Goal: Find specific page/section: Find specific page/section

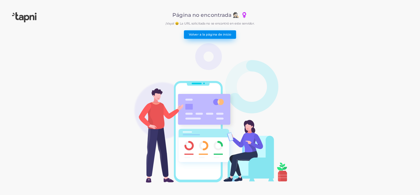
click at [206, 36] on link "Volver a la página de inicio" at bounding box center [210, 34] width 52 height 8
click at [214, 37] on link "Volver a la página de inicio" at bounding box center [210, 34] width 52 height 8
click at [206, 36] on link "Volver a la página de inicio" at bounding box center [210, 34] width 52 height 8
